Goal: Task Accomplishment & Management: Manage account settings

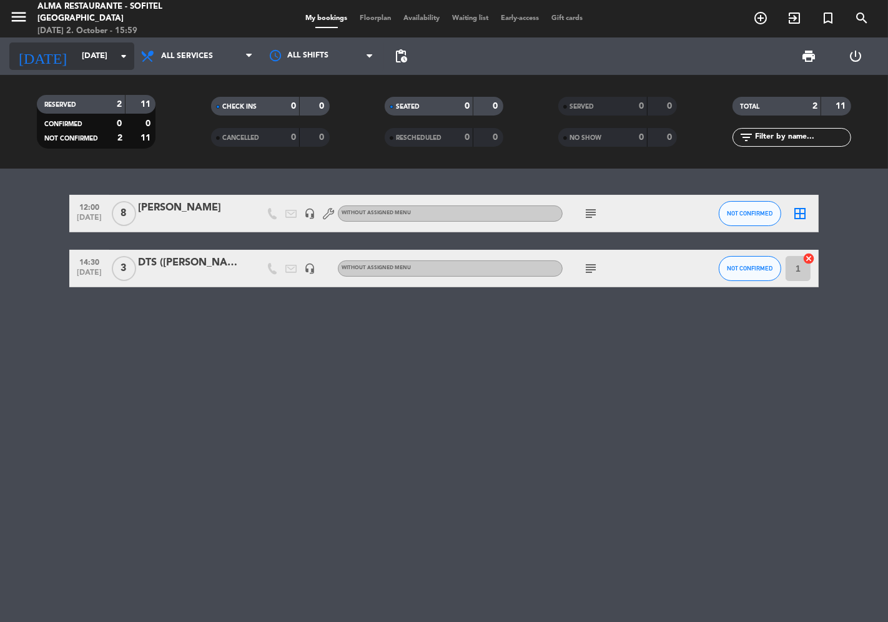
click at [116, 67] on div "[DATE] [DATE] arrow_drop_down" at bounding box center [71, 55] width 125 height 27
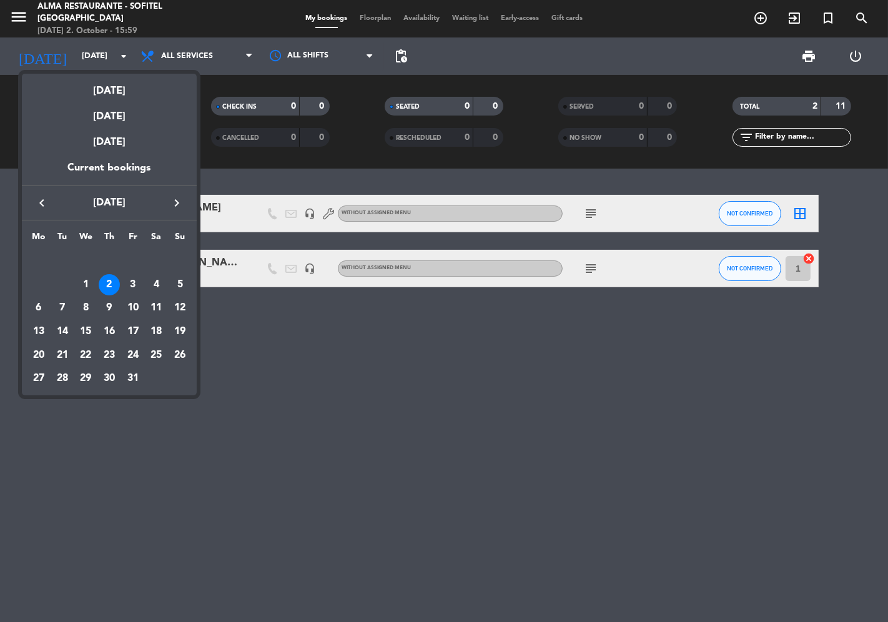
click at [179, 53] on div at bounding box center [444, 311] width 888 height 622
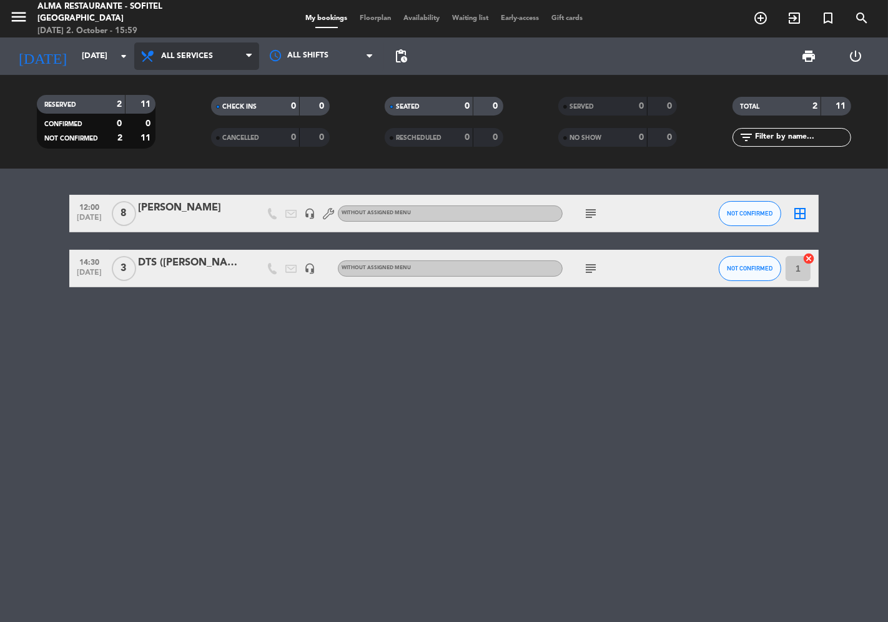
click at [179, 54] on span "All services" at bounding box center [187, 56] width 52 height 9
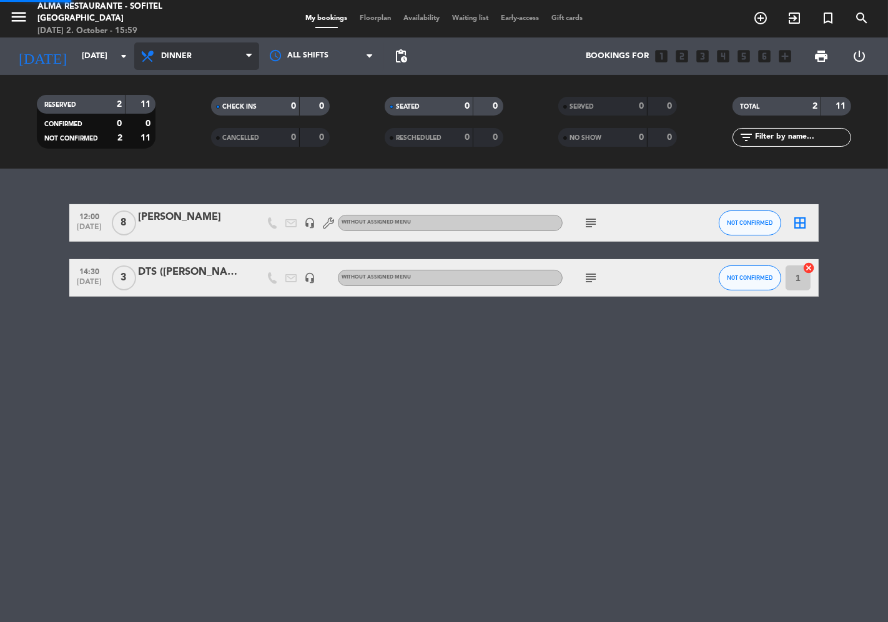
click at [178, 185] on ng-component "menu Alma restaurante - Sofitel [GEOGRAPHIC_DATA] [DATE] 2. October - 15:59 My …" at bounding box center [444, 311] width 888 height 622
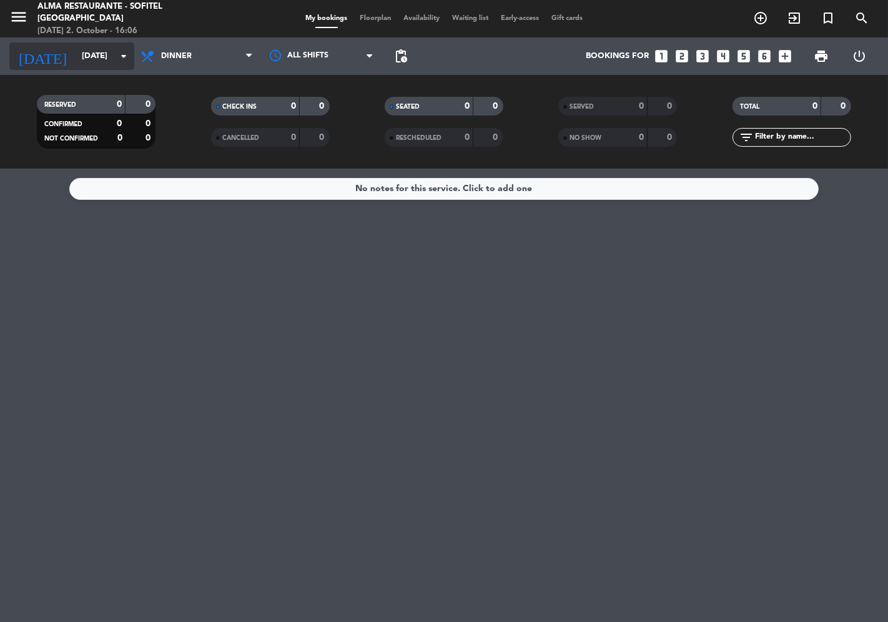
click at [92, 58] on input "[DATE]" at bounding box center [130, 56] width 109 height 22
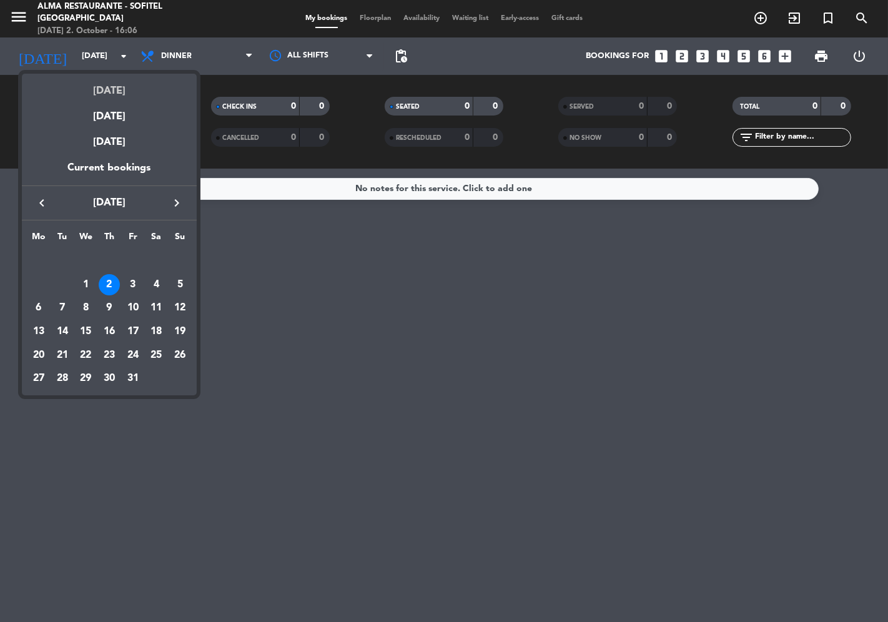
click at [103, 86] on div "[DATE]" at bounding box center [109, 87] width 175 height 26
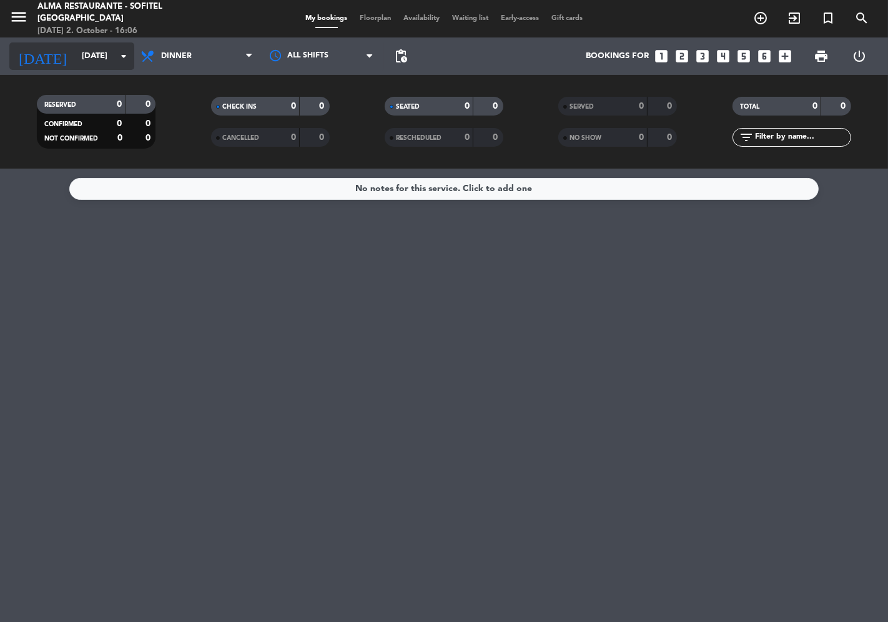
click at [130, 50] on icon "arrow_drop_down" at bounding box center [123, 56] width 15 height 15
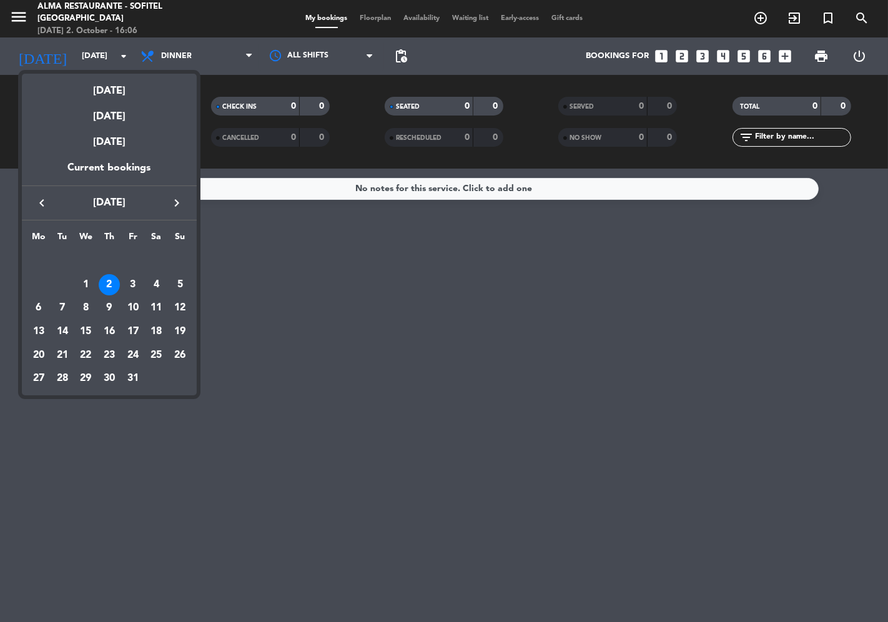
click at [188, 61] on div at bounding box center [444, 311] width 888 height 622
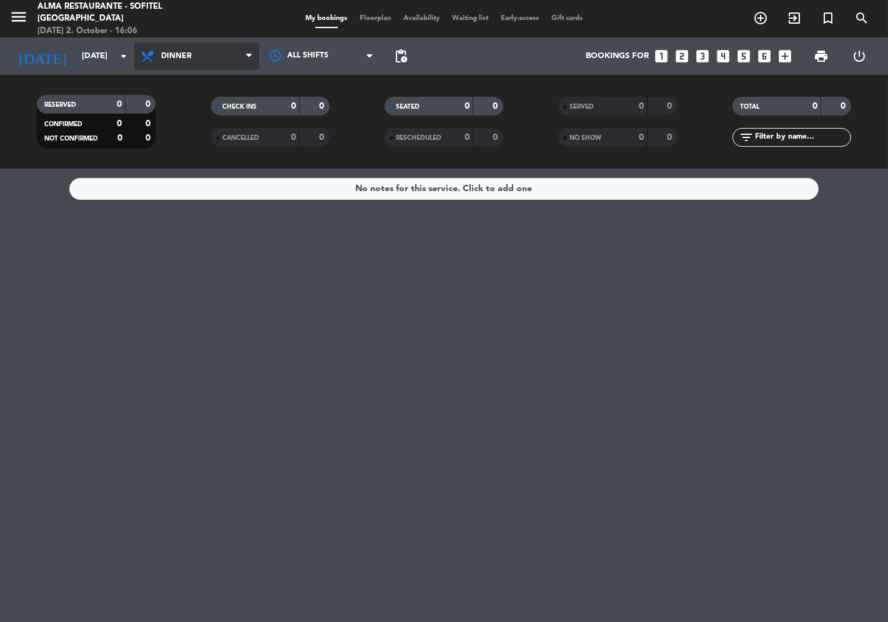
click at [189, 61] on span "Dinner" at bounding box center [196, 55] width 125 height 27
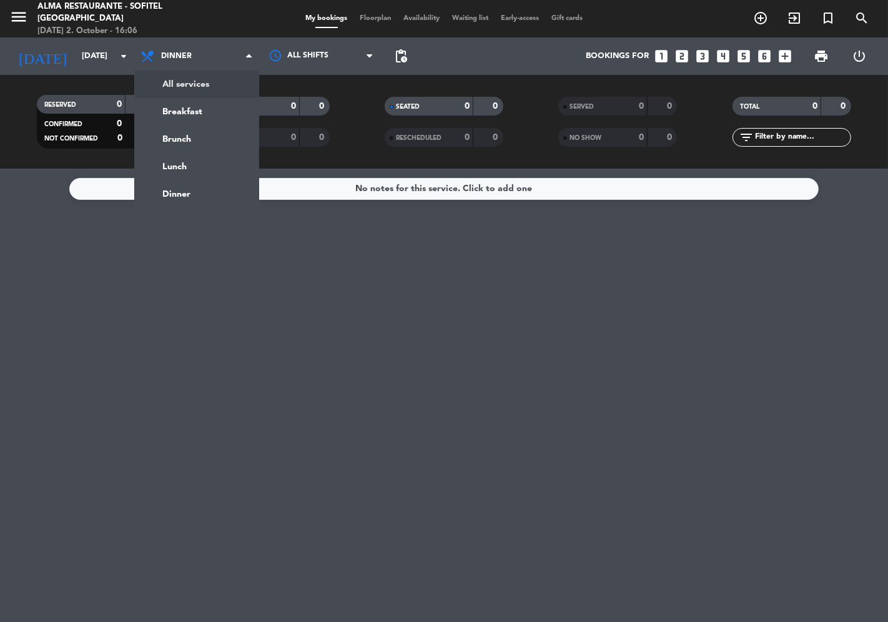
click at [198, 77] on div "menu Alma restaurante - Sofitel [GEOGRAPHIC_DATA] [DATE] 2. October - 16:06 My …" at bounding box center [444, 84] width 888 height 169
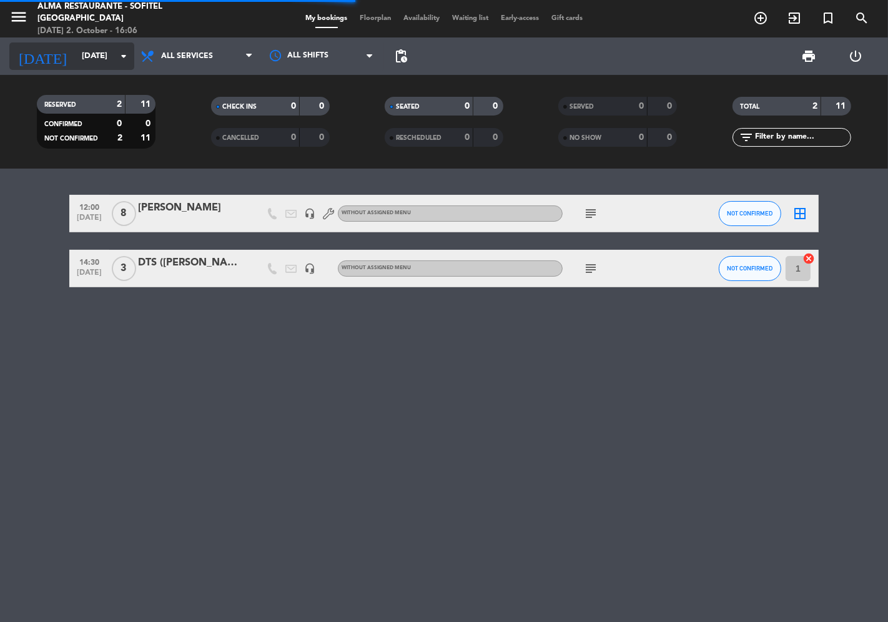
click at [106, 67] on div "[DATE] [DATE] arrow_drop_down" at bounding box center [71, 55] width 125 height 27
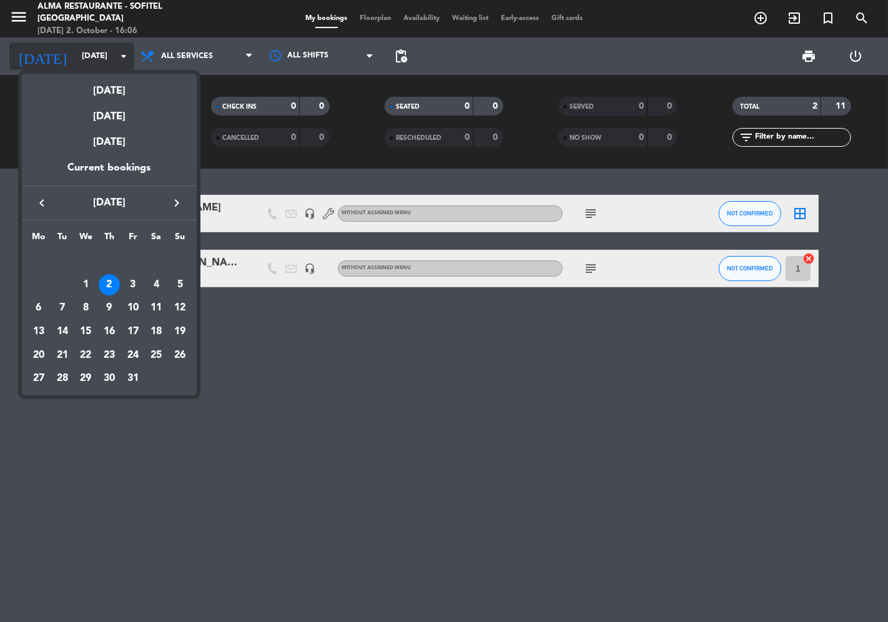
click at [105, 67] on div "next week this week previous week same week of previous year [DATE] [DATE] [DAT…" at bounding box center [109, 231] width 175 height 328
click at [478, 563] on div at bounding box center [444, 311] width 888 height 622
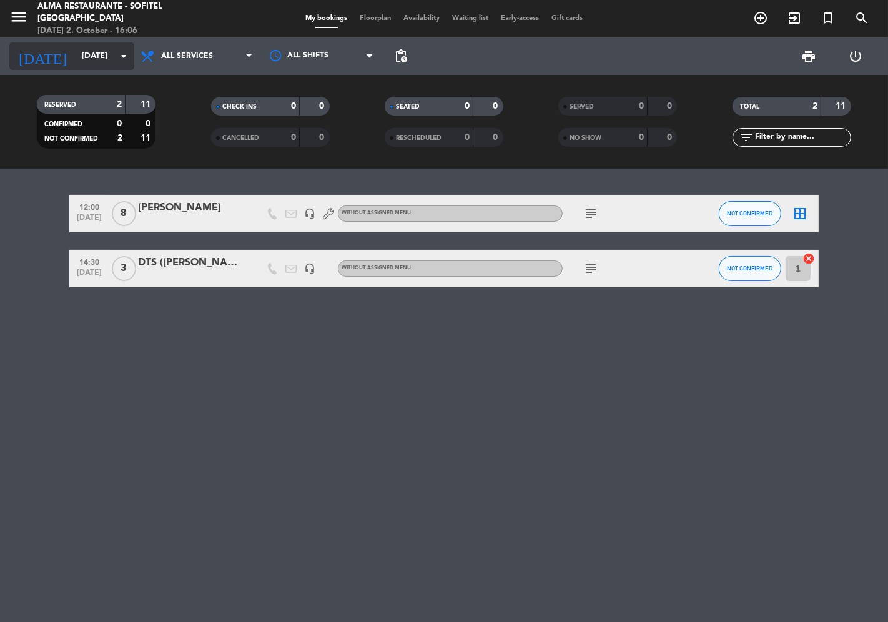
click at [92, 54] on input "[DATE]" at bounding box center [130, 56] width 109 height 22
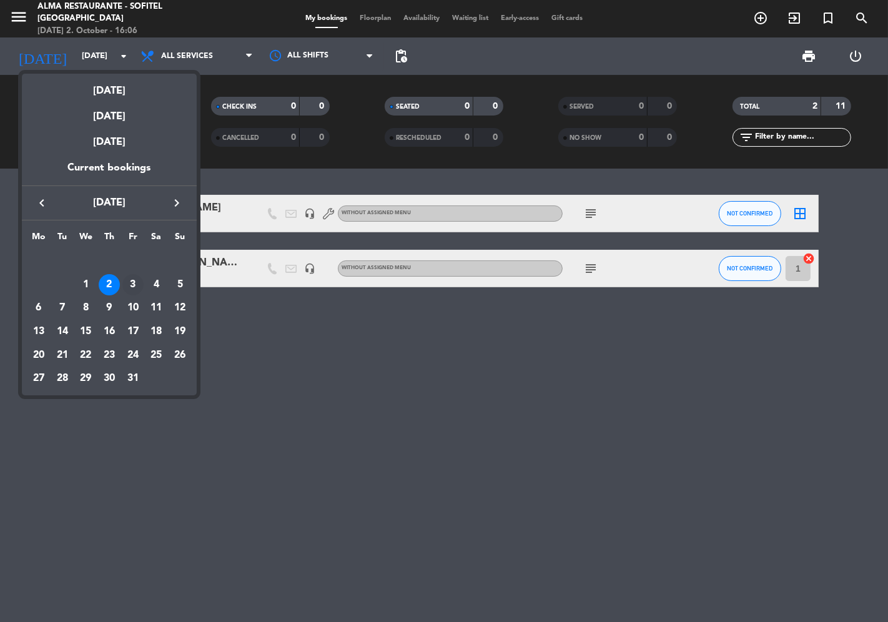
click at [132, 288] on div "3" at bounding box center [132, 284] width 21 height 21
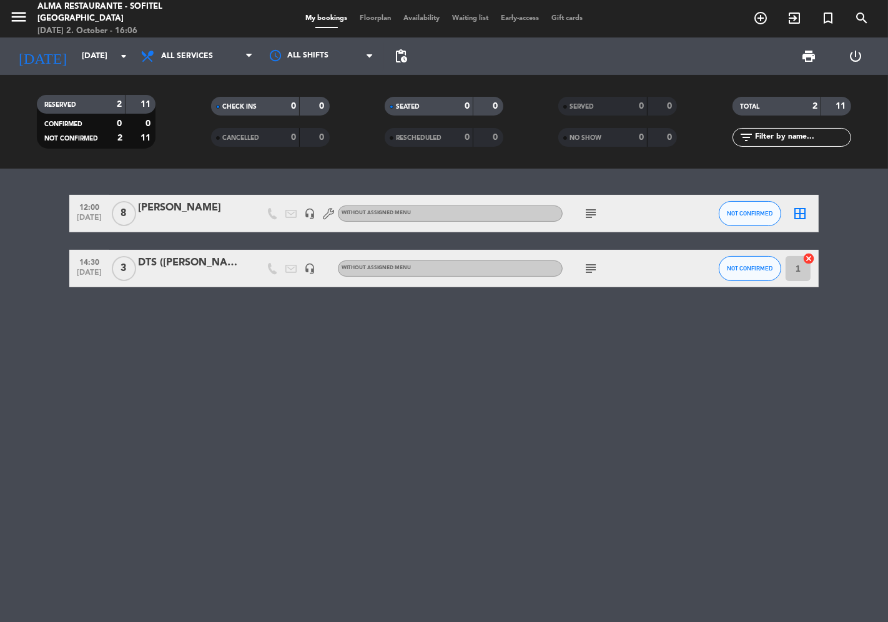
type input "[DATE]"
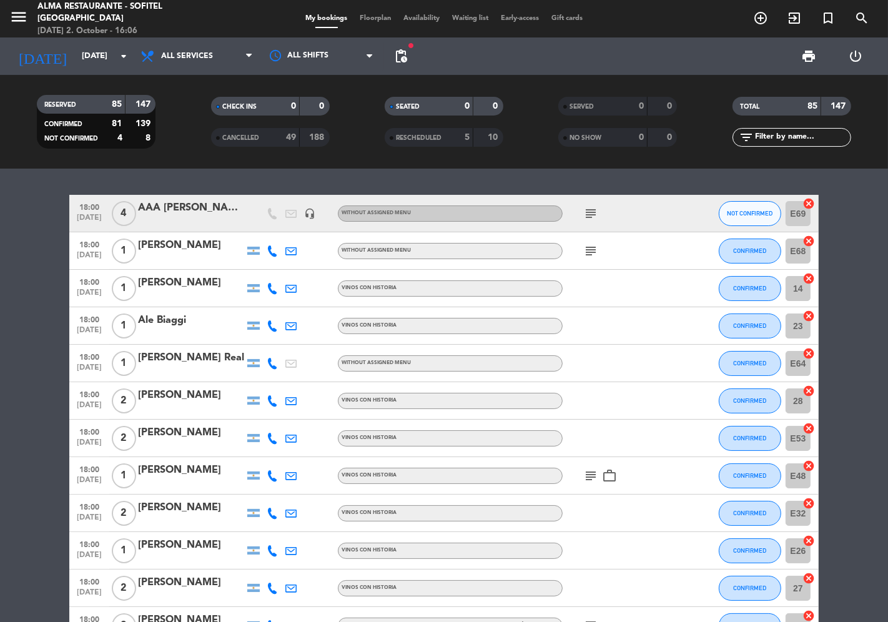
click at [593, 213] on icon "subject" at bounding box center [590, 213] width 15 height 15
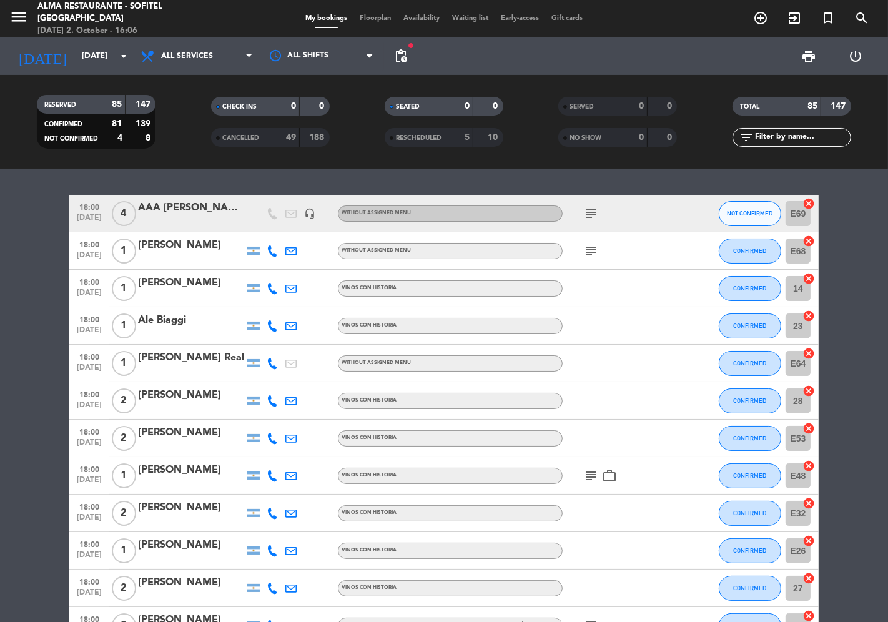
click at [583, 240] on div "subject" at bounding box center [619, 250] width 112 height 37
click at [588, 244] on icon "subject" at bounding box center [590, 250] width 15 height 15
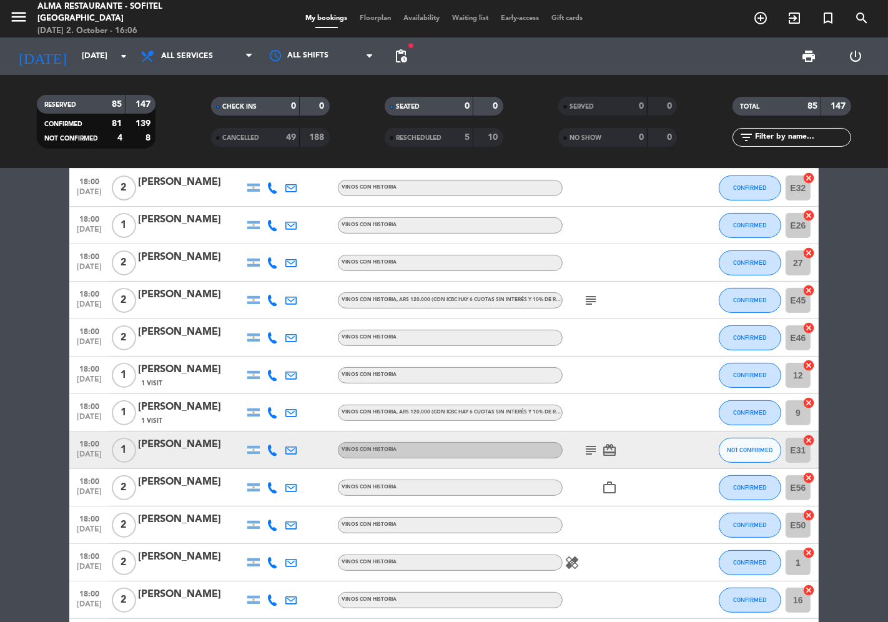
scroll to position [347, 0]
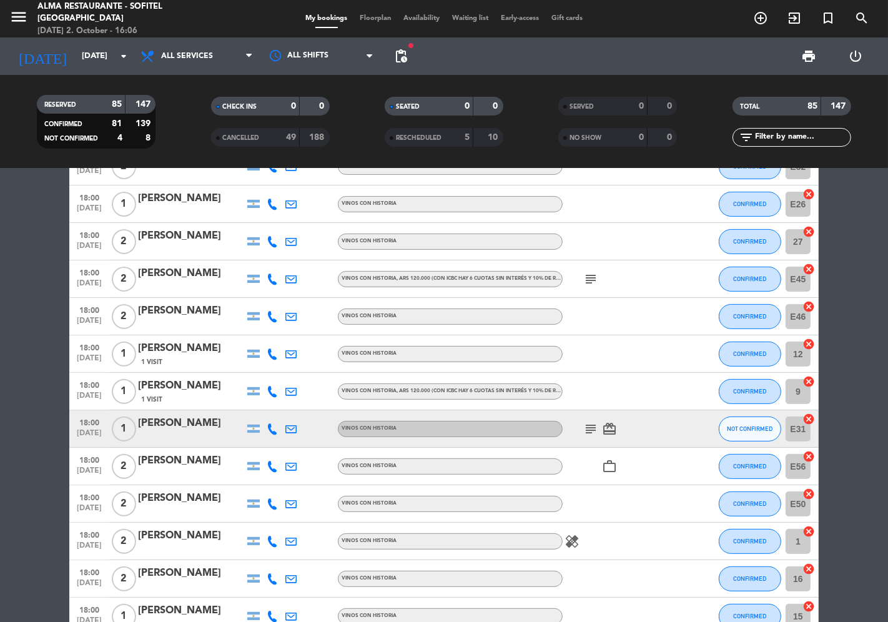
click at [591, 428] on icon "subject" at bounding box center [590, 428] width 15 height 15
click at [592, 275] on icon "subject" at bounding box center [590, 279] width 15 height 15
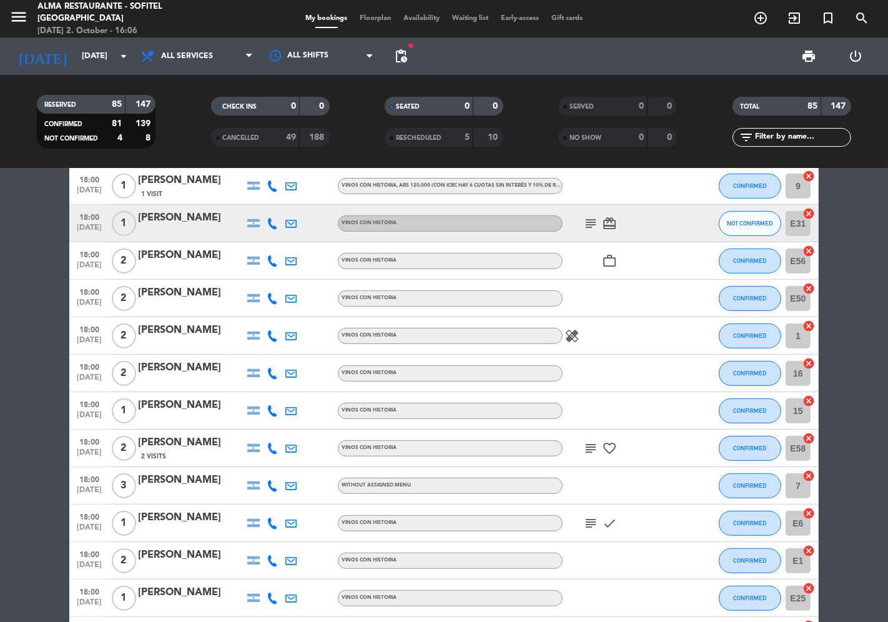
scroll to position [554, 0]
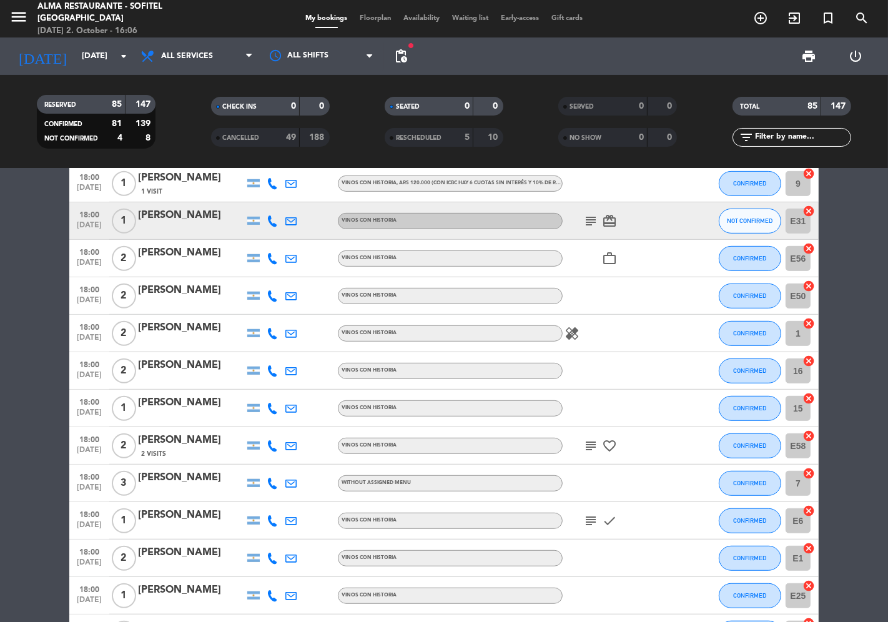
click at [595, 444] on icon "subject" at bounding box center [590, 445] width 15 height 15
click at [585, 519] on icon "subject" at bounding box center [590, 520] width 15 height 15
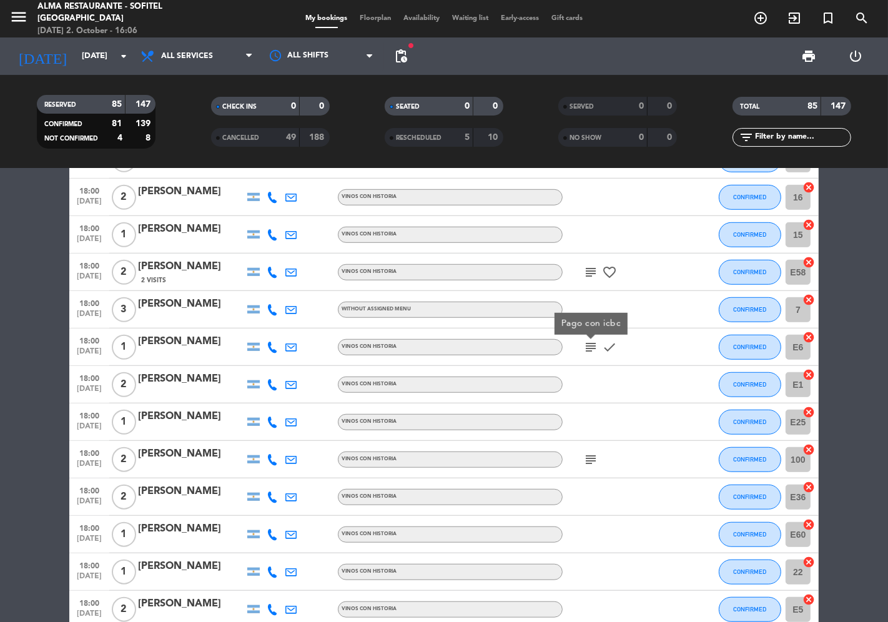
scroll to position [763, 0]
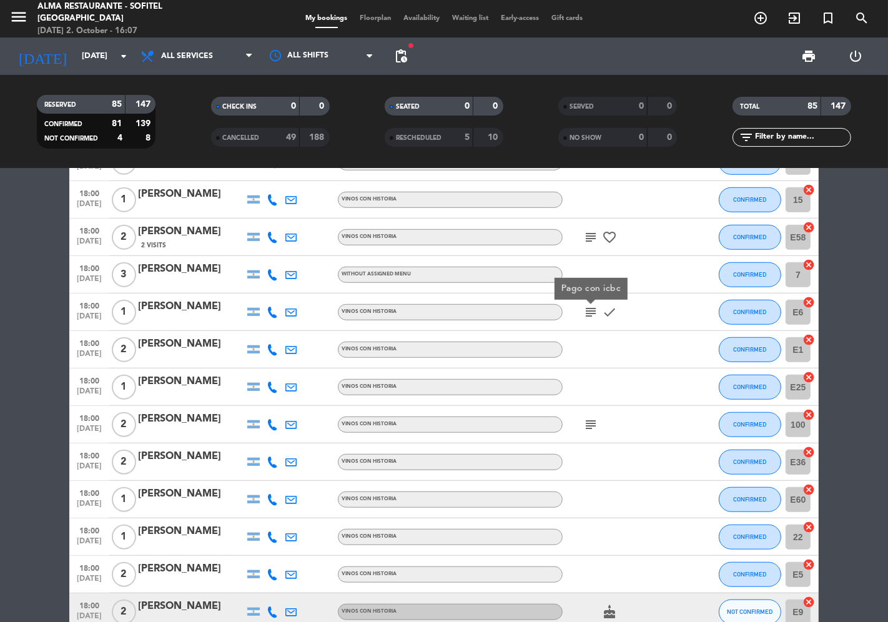
click at [587, 423] on icon "subject" at bounding box center [590, 424] width 15 height 15
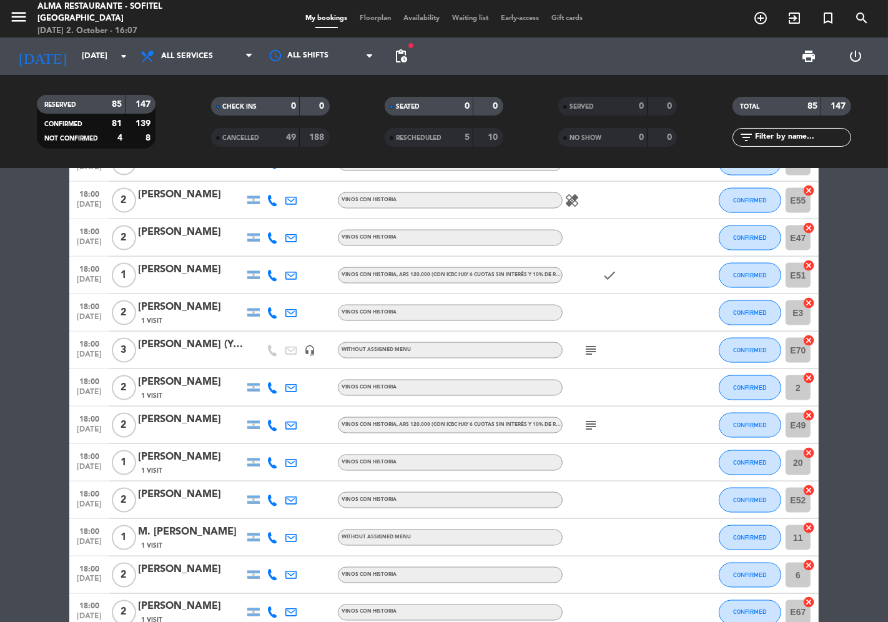
scroll to position [1595, 0]
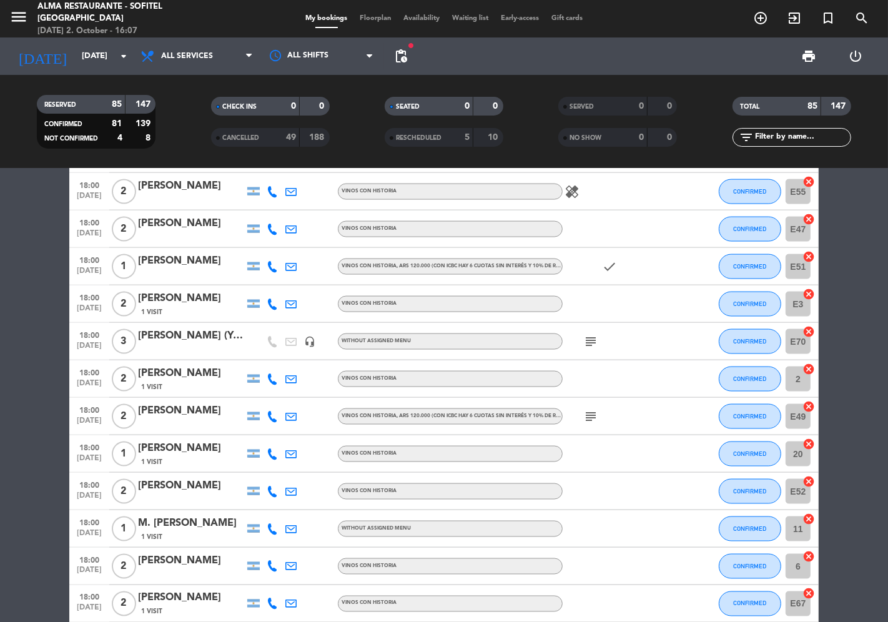
click at [592, 343] on icon "subject" at bounding box center [590, 341] width 15 height 15
click at [592, 417] on icon "subject" at bounding box center [590, 416] width 15 height 15
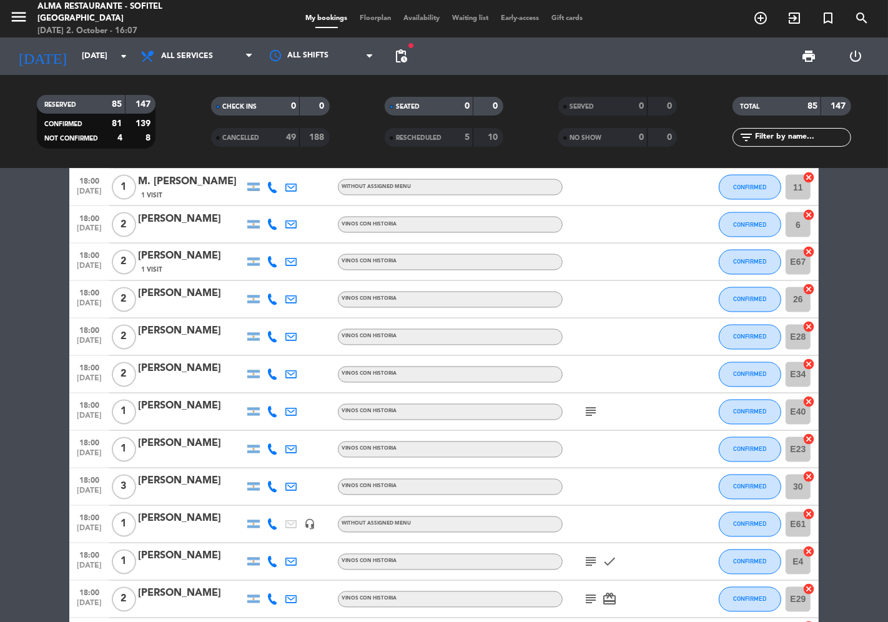
scroll to position [1942, 0]
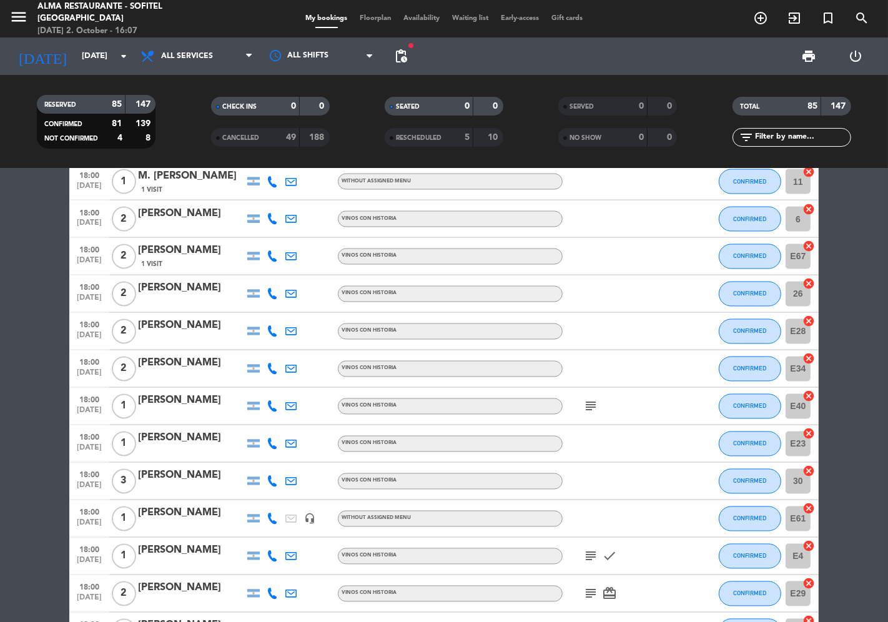
click at [588, 410] on icon "subject" at bounding box center [590, 406] width 15 height 15
click at [598, 557] on span "subject" at bounding box center [590, 556] width 19 height 15
click at [595, 556] on icon "subject" at bounding box center [590, 556] width 15 height 15
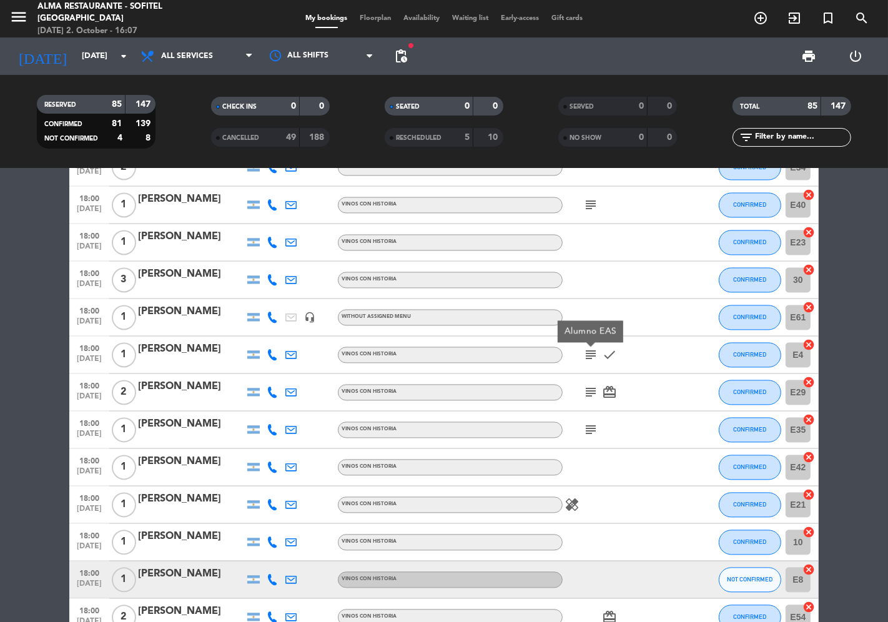
scroll to position [2150, 0]
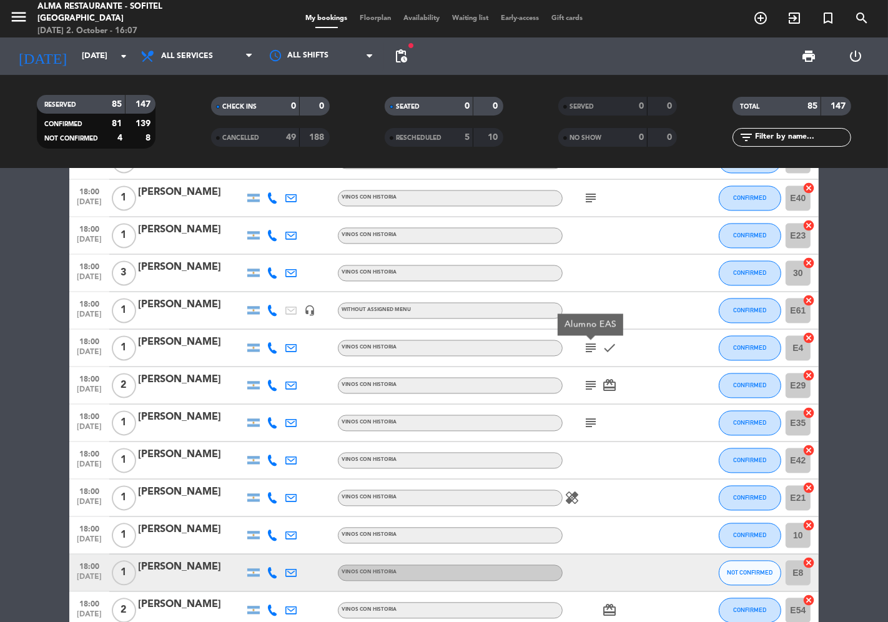
click at [586, 383] on icon "subject" at bounding box center [590, 385] width 15 height 15
click at [587, 422] on icon "subject" at bounding box center [590, 423] width 15 height 15
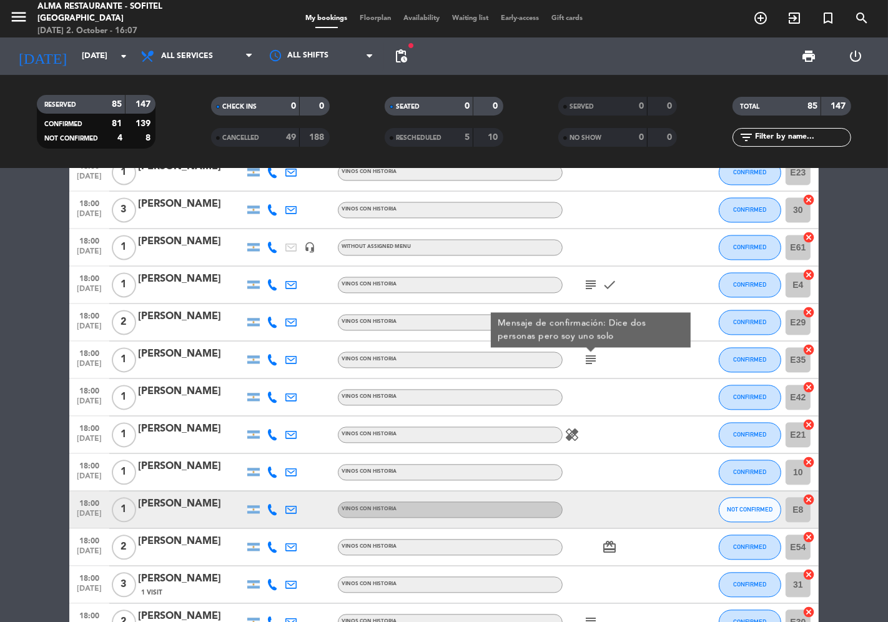
scroll to position [2358, 0]
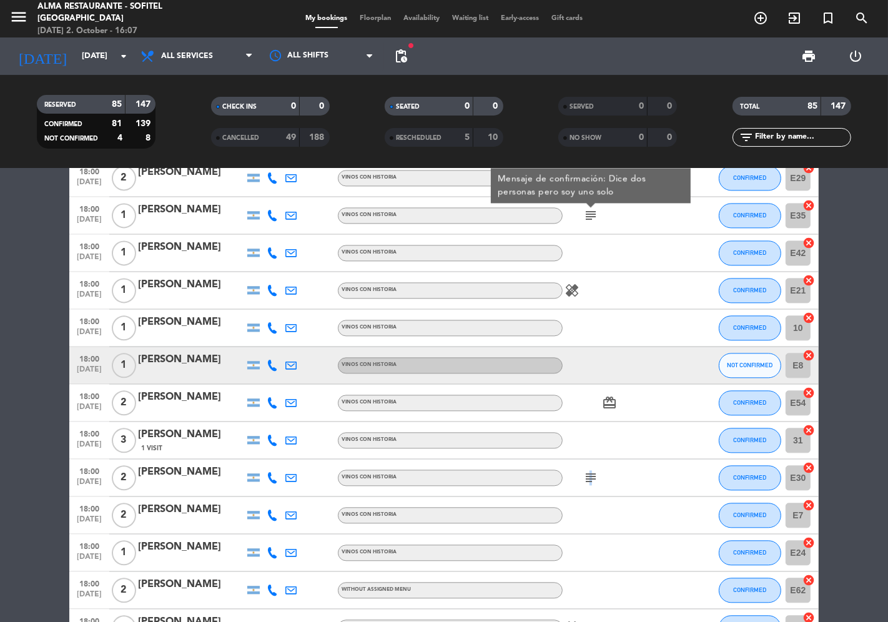
click at [589, 479] on icon "subject" at bounding box center [590, 477] width 15 height 15
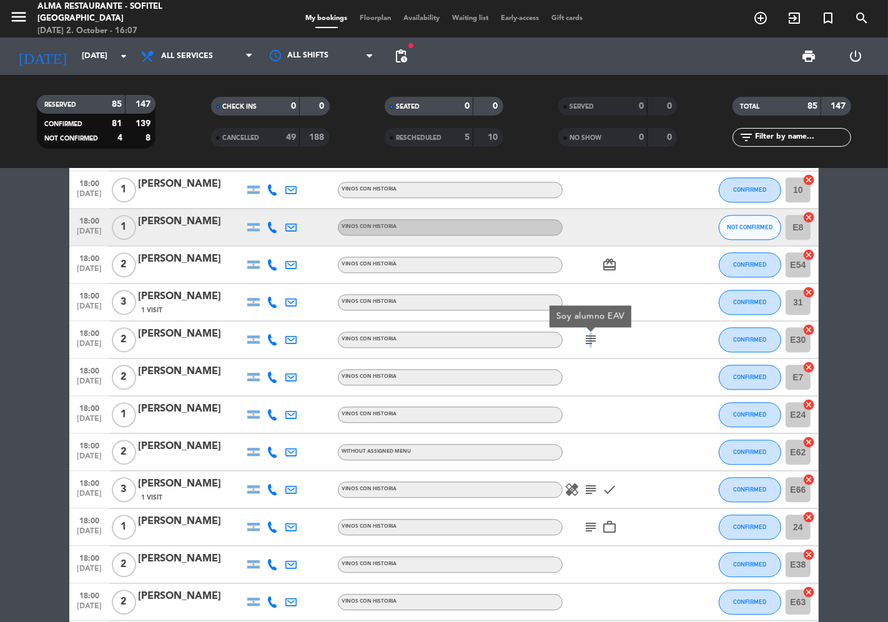
scroll to position [2567, 0]
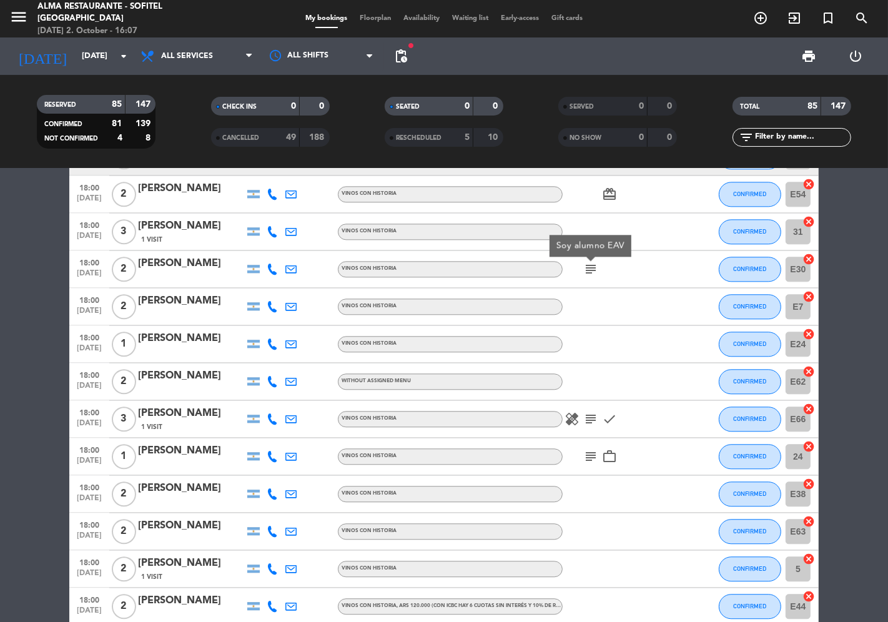
click at [592, 419] on icon "subject" at bounding box center [590, 418] width 15 height 15
click at [590, 460] on icon "subject" at bounding box center [590, 456] width 15 height 15
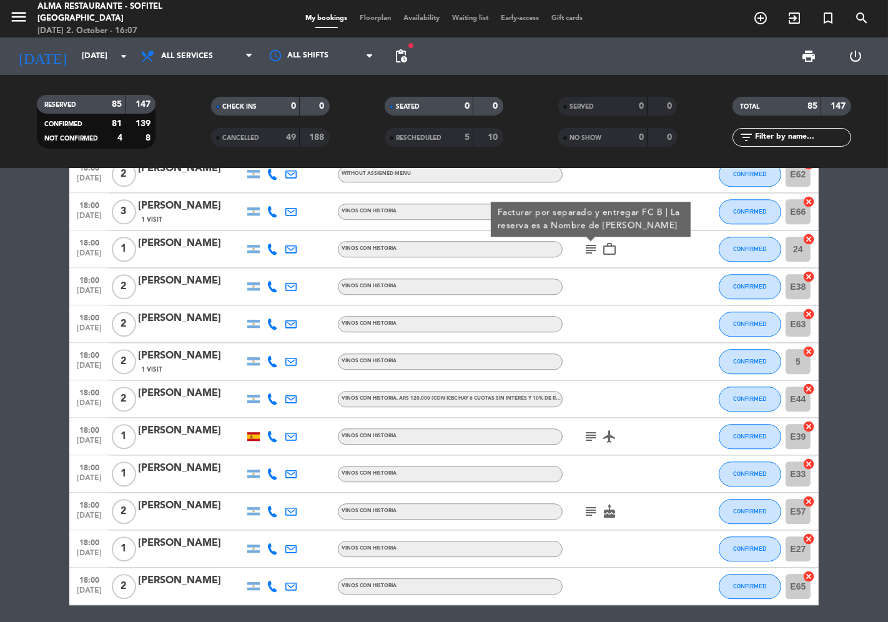
scroll to position [2775, 0]
click at [589, 442] on icon "subject" at bounding box center [590, 435] width 15 height 15
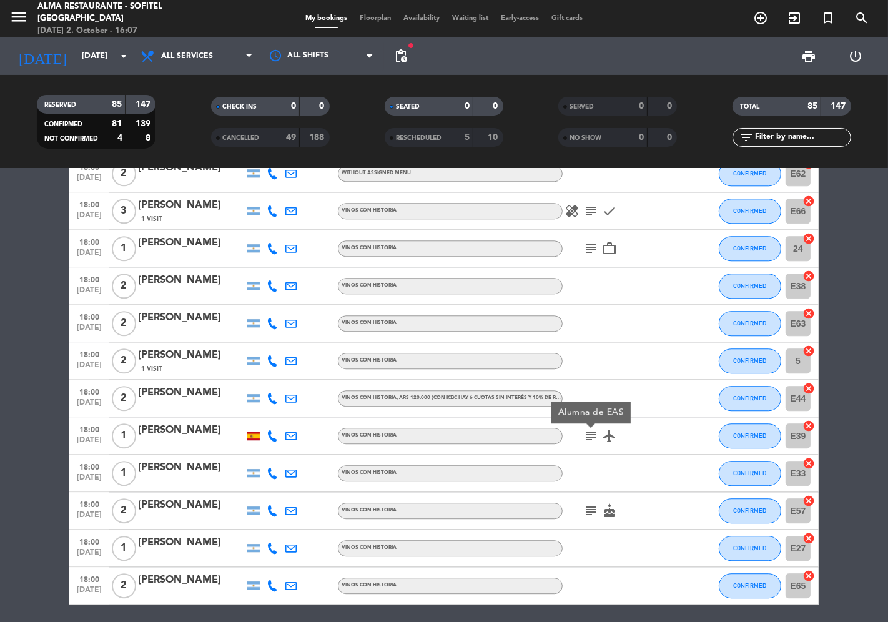
click at [588, 516] on icon "subject" at bounding box center [590, 510] width 15 height 15
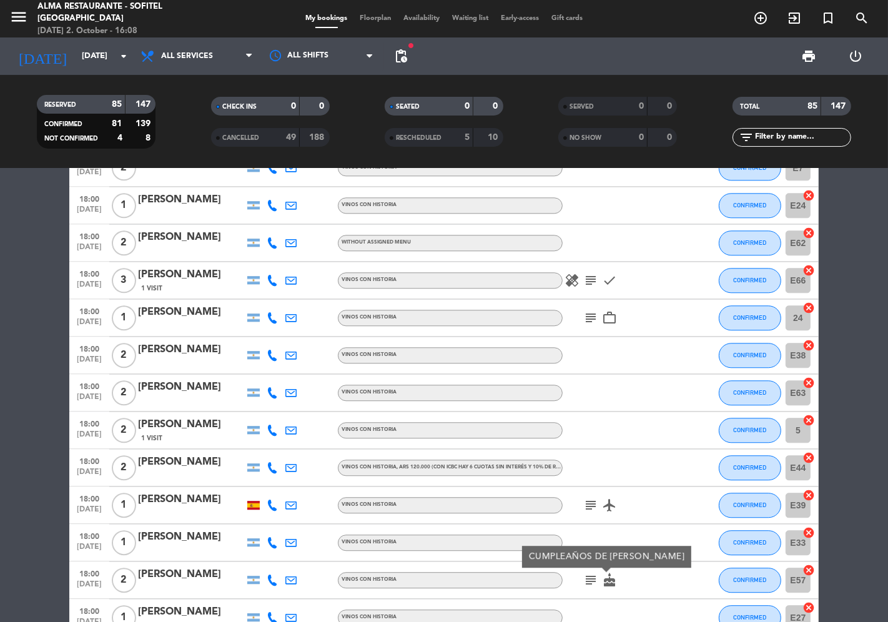
scroll to position [2819, 0]
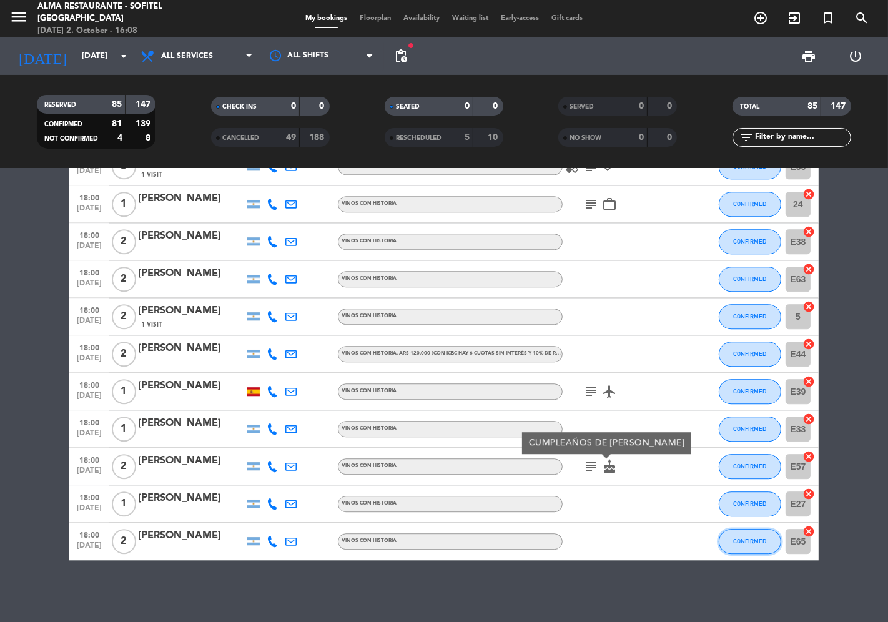
click at [772, 546] on button "CONFIRMED" at bounding box center [750, 541] width 62 height 25
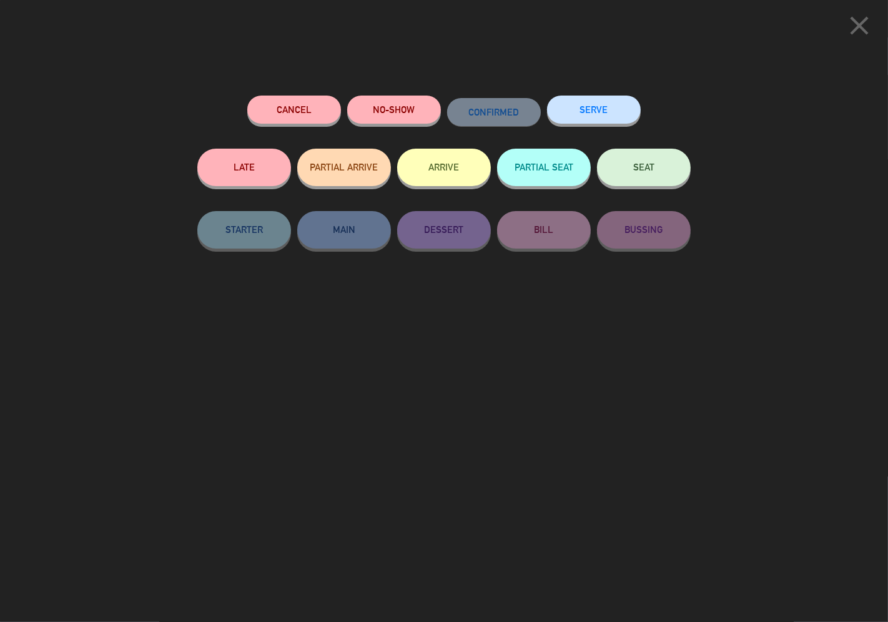
click at [847, 21] on icon "close" at bounding box center [858, 25] width 31 height 31
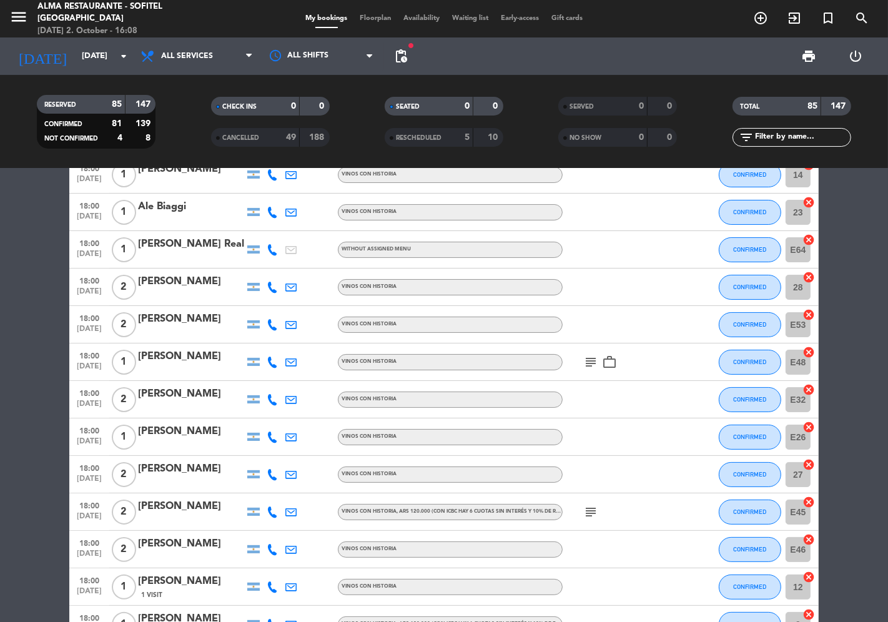
scroll to position [0, 0]
